Goal: Navigation & Orientation: Find specific page/section

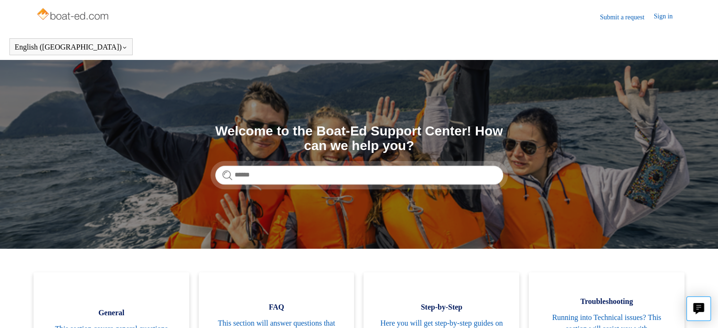
click at [83, 11] on img at bounding box center [73, 15] width 75 height 19
click at [77, 12] on img at bounding box center [73, 15] width 75 height 19
click at [672, 13] on link "Sign in" at bounding box center [668, 16] width 28 height 11
